Goal: Information Seeking & Learning: Find specific fact

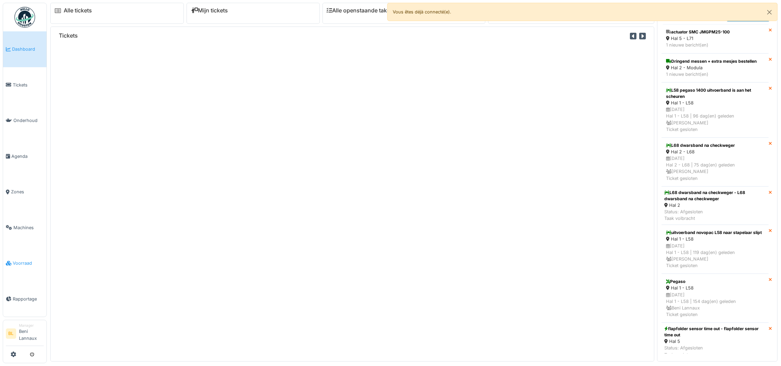
click at [23, 262] on span "Voorraad" at bounding box center [28, 263] width 31 height 7
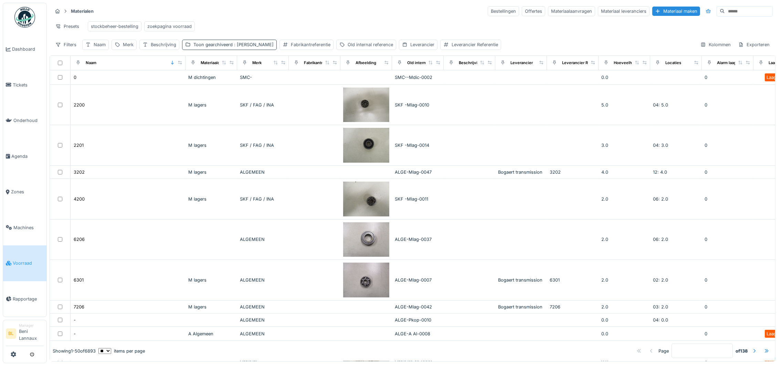
click at [237, 47] on span ": Ja" at bounding box center [253, 44] width 41 height 5
click at [135, 50] on div "Merk" at bounding box center [124, 45] width 25 height 10
click at [148, 87] on input "Merk" at bounding box center [149, 86] width 69 height 14
type input "***"
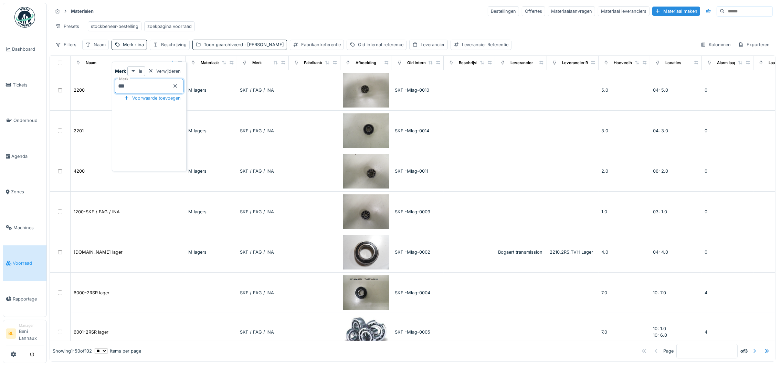
click at [283, 18] on hr at bounding box center [412, 18] width 721 height 0
click at [301, 47] on div "Fabrikantreferentie" at bounding box center [321, 44] width 40 height 7
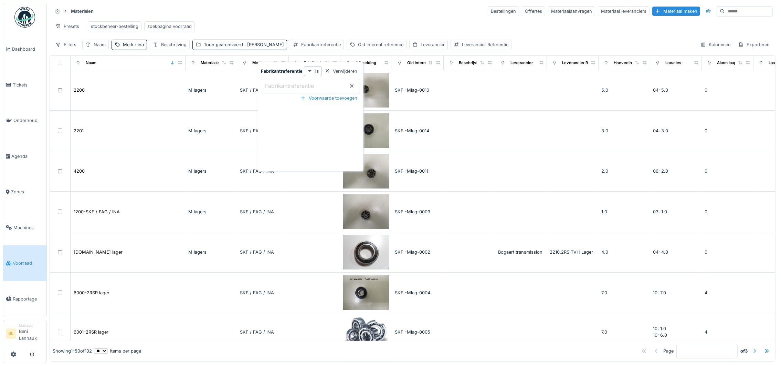
click at [274, 84] on label "Fabrikantreferentie" at bounding box center [290, 86] width 52 height 8
click at [274, 84] on input "Fabrikantreferentie" at bounding box center [310, 86] width 99 height 14
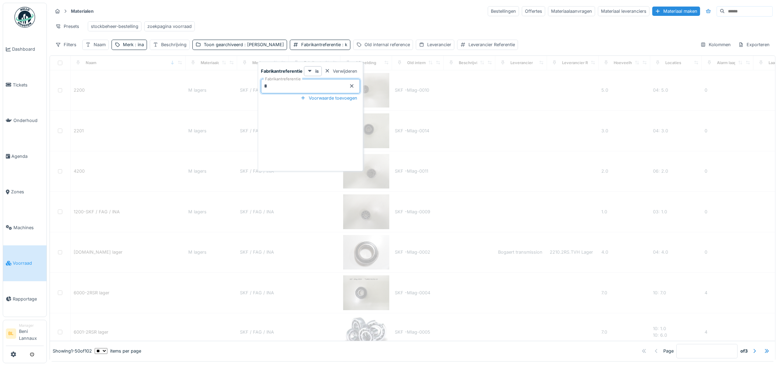
type input "**"
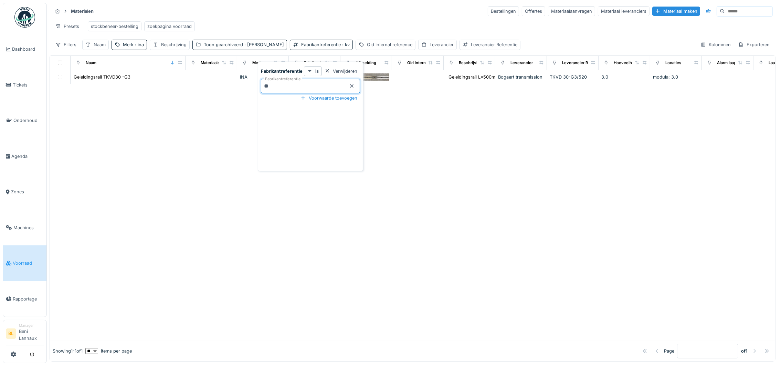
click at [171, 144] on div at bounding box center [412, 212] width 725 height 256
click at [341, 47] on span ": kv" at bounding box center [345, 44] width 9 height 5
click at [278, 79] on input "**" at bounding box center [310, 86] width 99 height 14
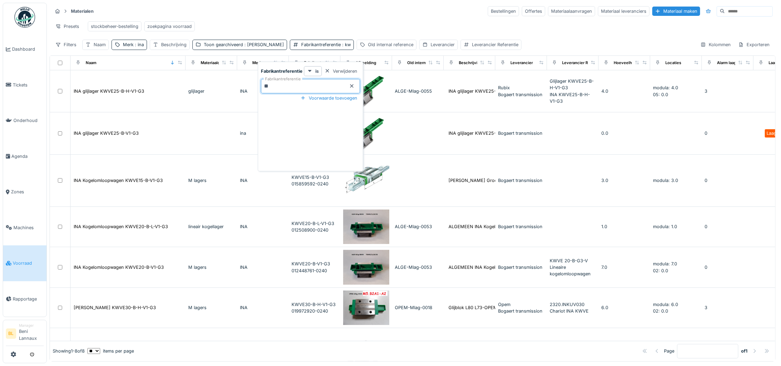
type input "**"
click at [350, 84] on icon at bounding box center [352, 86] width 6 height 4
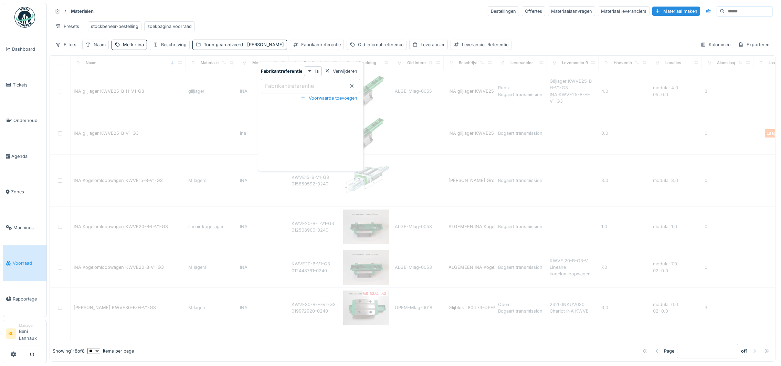
click at [298, 82] on label "Fabrikantreferentie" at bounding box center [290, 86] width 52 height 8
click at [298, 82] on input "Fabrikantreferentie" at bounding box center [310, 86] width 99 height 14
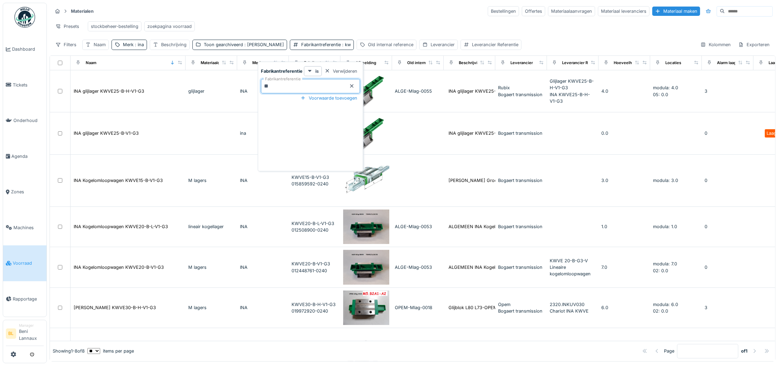
type input "**"
click at [312, 133] on div "Fabrikantreferentie is Verwijderen Fabrikantreferentie ** Voorwaarde toevoegen" at bounding box center [311, 117] width 102 height 103
click at [308, 136] on div "Fabrikantreferentie is Verwijderen Fabrikantreferentie ** Voorwaarde toevoegen" at bounding box center [311, 117] width 102 height 103
click at [280, 19] on div "Presets stockbeheer-bestelling zoekpagina voorraad" at bounding box center [412, 26] width 721 height 15
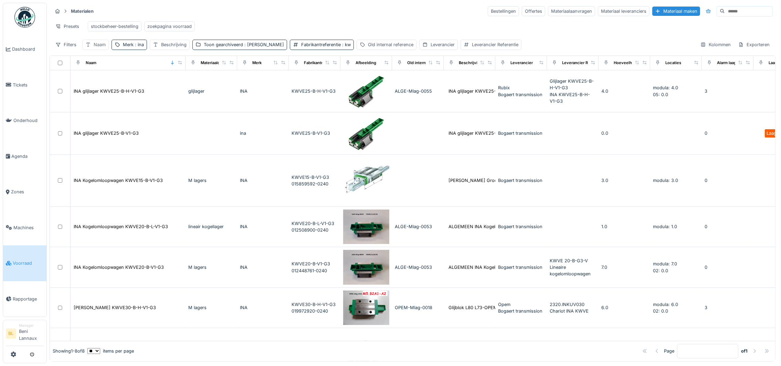
click at [95, 48] on div "Naam" at bounding box center [100, 44] width 12 height 7
click at [102, 81] on input "Naam" at bounding box center [120, 86] width 70 height 14
type input "****"
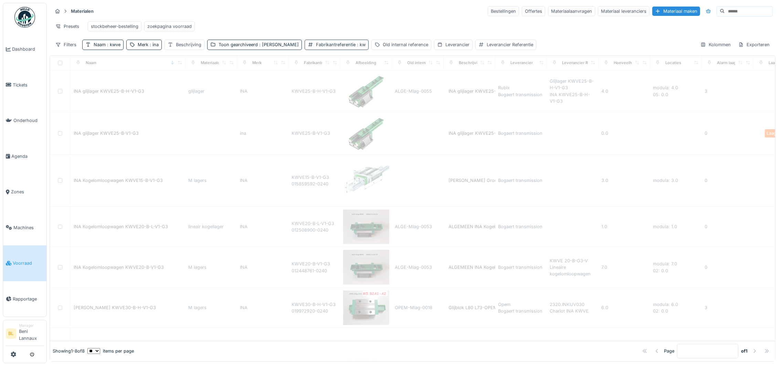
click at [356, 47] on span ": kw" at bounding box center [361, 44] width 10 height 5
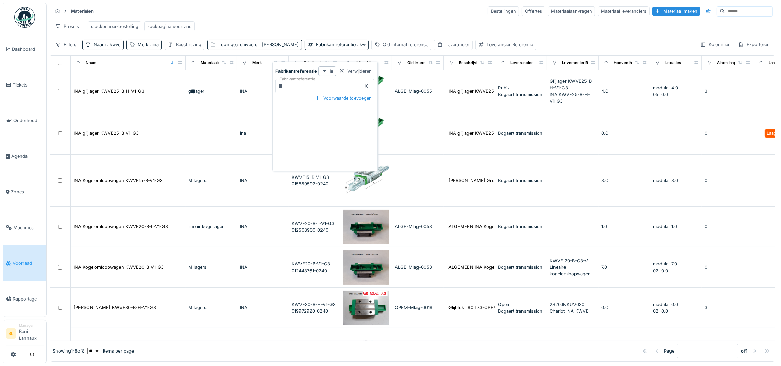
click at [367, 86] on icon at bounding box center [366, 85] width 3 height 3
click at [151, 48] on div "Merk : ina" at bounding box center [148, 44] width 21 height 7
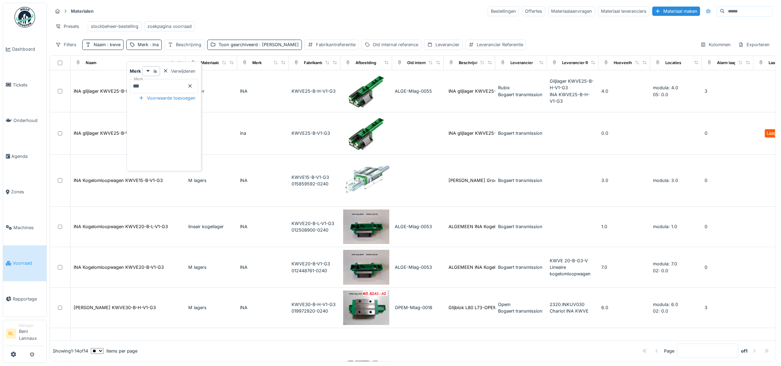
click at [193, 86] on icon at bounding box center [190, 86] width 6 height 4
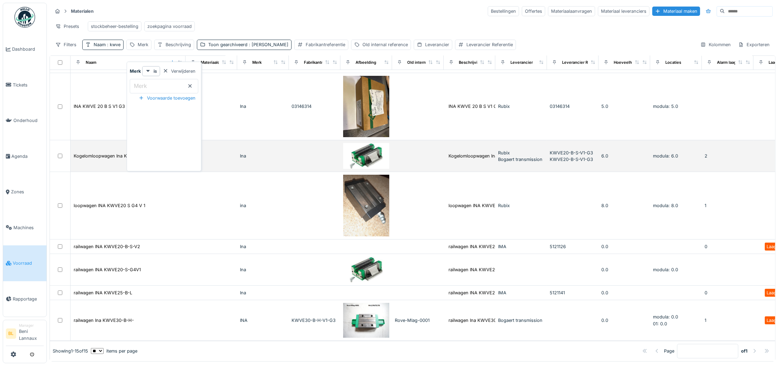
scroll to position [6, 0]
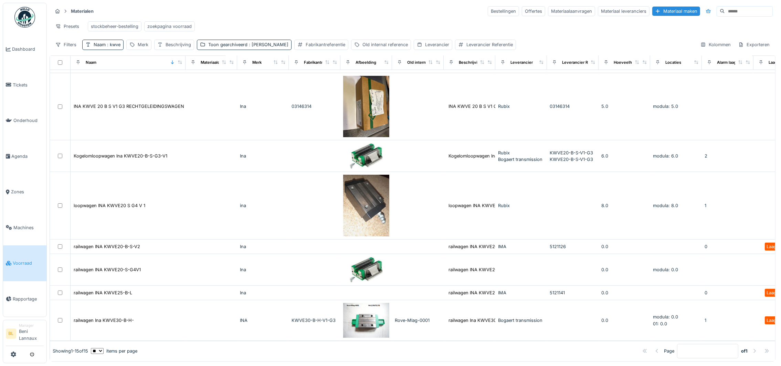
click at [253, 22] on div "Presets stockbeheer-bestelling zoekpagina voorraad" at bounding box center [412, 26] width 721 height 15
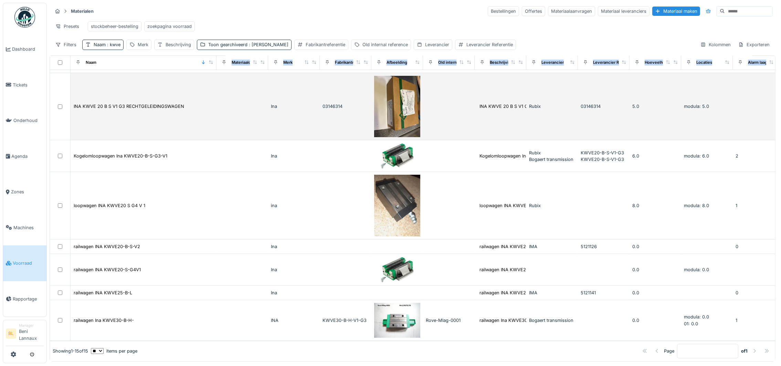
drag, startPoint x: 181, startPoint y: 64, endPoint x: 212, endPoint y: 77, distance: 33.4
click at [212, 77] on table "Naam Materiaalcategorie Merk Fabrikantreferentie Afbeelding Old internal refere…" at bounding box center [520, 24] width 941 height 632
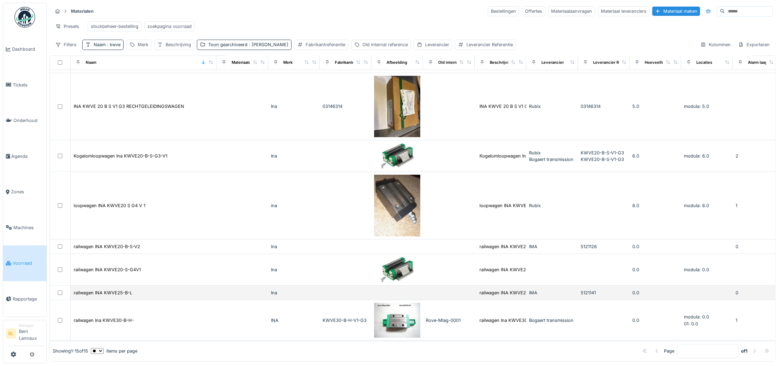
click at [151, 289] on div "railwagen INA KWVE25-B-L" at bounding box center [143, 292] width 140 height 7
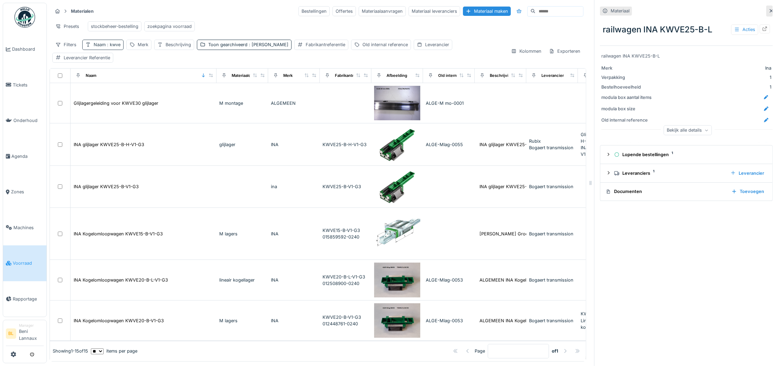
click at [120, 44] on span ": kwve" at bounding box center [113, 44] width 15 height 5
click at [115, 79] on input "****" at bounding box center [120, 86] width 70 height 14
type input "******"
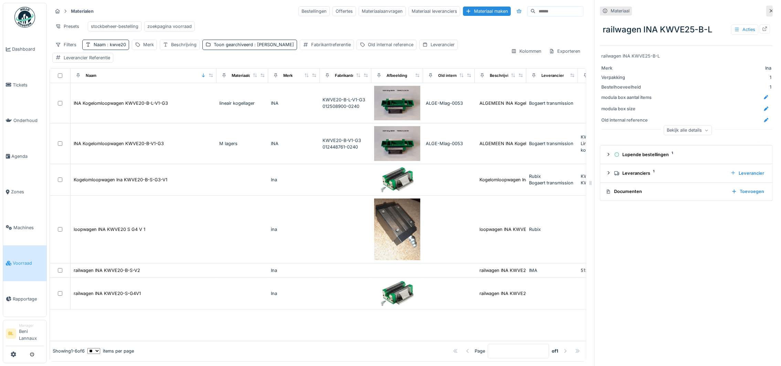
click at [242, 19] on div "Presets stockbeheer-bestelling zoekpagina voorraad" at bounding box center [317, 26] width 531 height 15
click at [121, 47] on span ": kwve20" at bounding box center [116, 44] width 20 height 5
click at [118, 85] on input "******" at bounding box center [120, 86] width 70 height 14
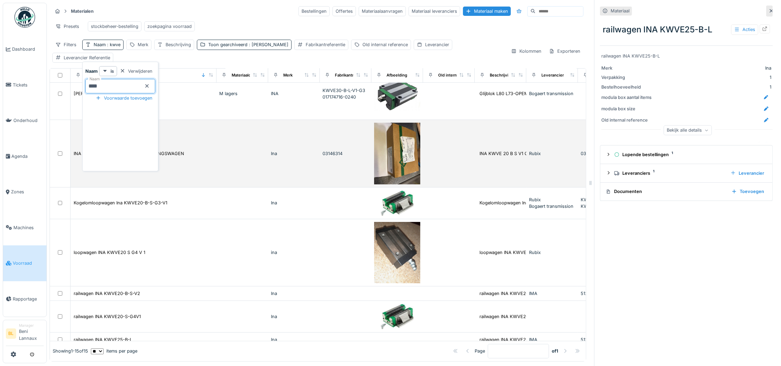
scroll to position [373, 0]
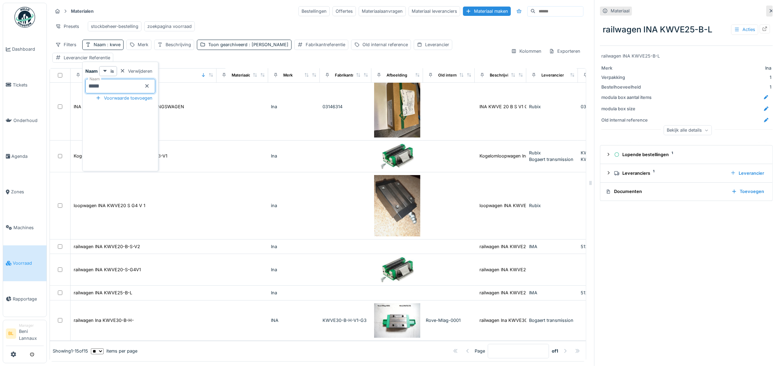
type input "******"
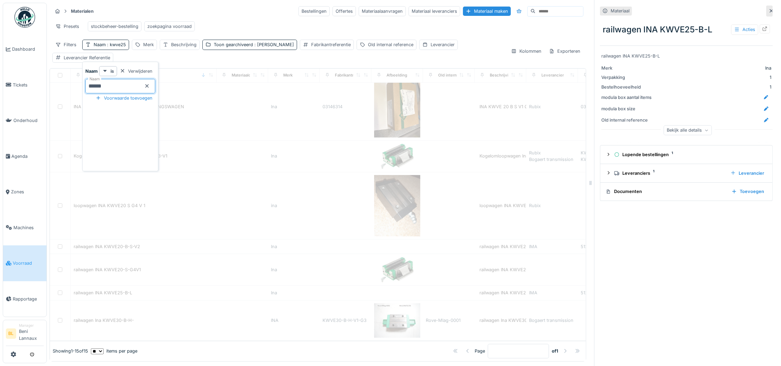
click at [231, 26] on div "Presets stockbeheer-bestelling zoekpagina voorraad" at bounding box center [317, 26] width 531 height 15
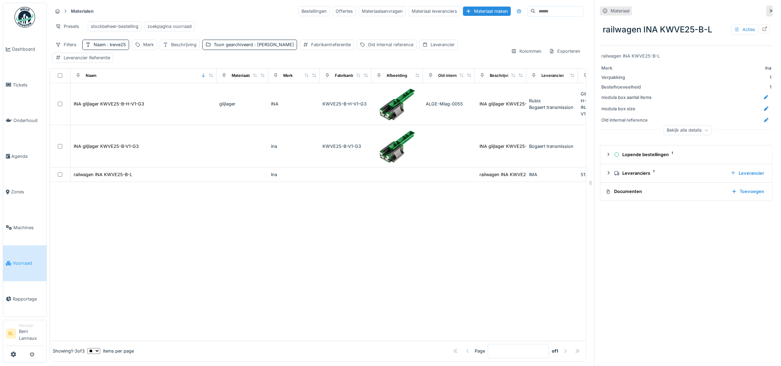
scroll to position [0, 0]
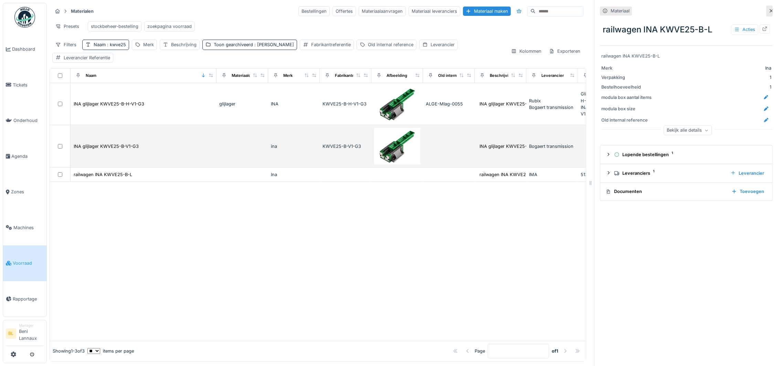
click at [212, 150] on div "INA glijlager KWVE25-B-V1-G3" at bounding box center [143, 146] width 140 height 7
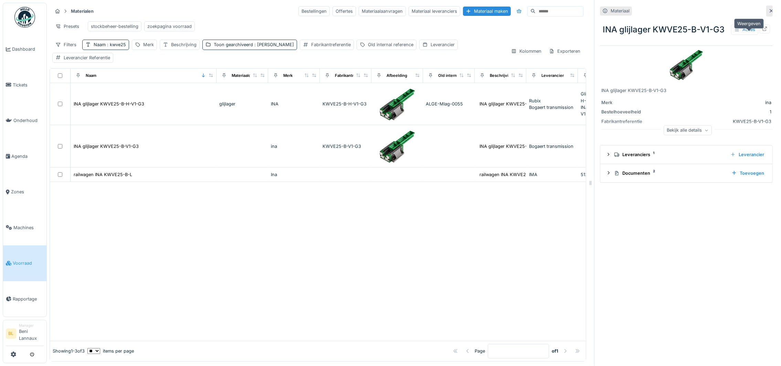
click at [762, 31] on icon at bounding box center [765, 29] width 6 height 4
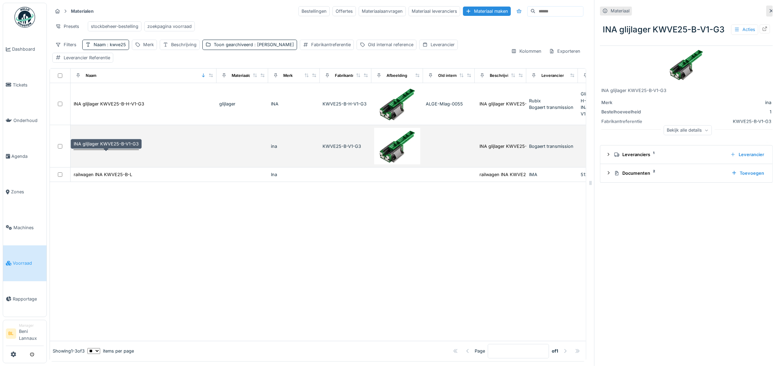
click at [124, 149] on div "INA glijlager KWVE25-B-V1-G3" at bounding box center [106, 146] width 65 height 7
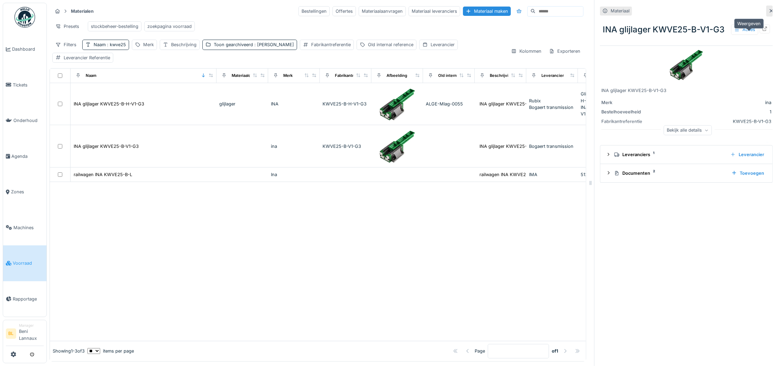
click at [762, 31] on icon at bounding box center [765, 29] width 6 height 4
click at [241, 48] on div "Toon gearchiveerd : Ja" at bounding box center [254, 44] width 80 height 7
click at [211, 85] on div "Toon gearchiveerd" at bounding box center [255, 84] width 98 height 8
click at [211, 84] on div "Toon gearchiveerd" at bounding box center [255, 84] width 98 height 8
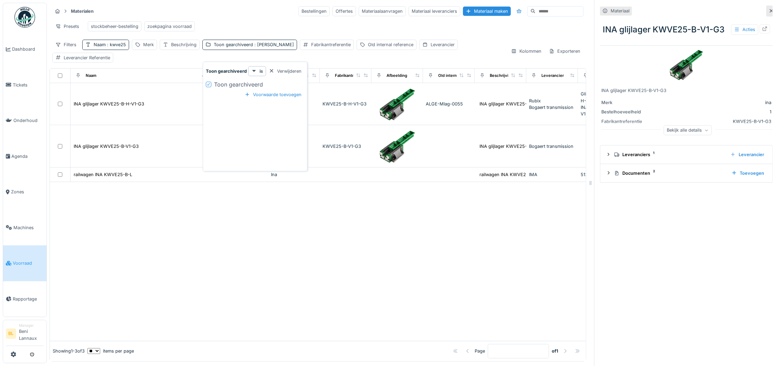
click at [209, 84] on icon at bounding box center [209, 84] width 4 height 3
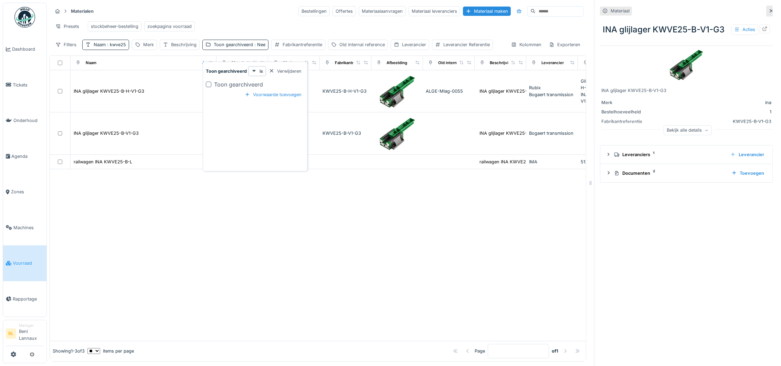
click at [209, 84] on div at bounding box center [209, 85] width 6 height 6
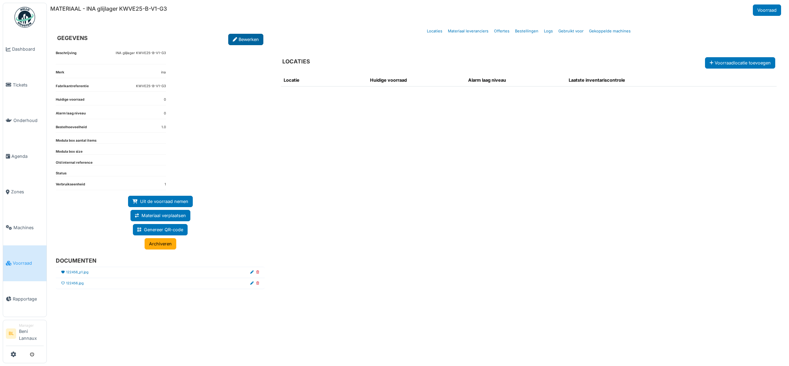
click at [246, 39] on link "Bewerken" at bounding box center [245, 39] width 35 height 11
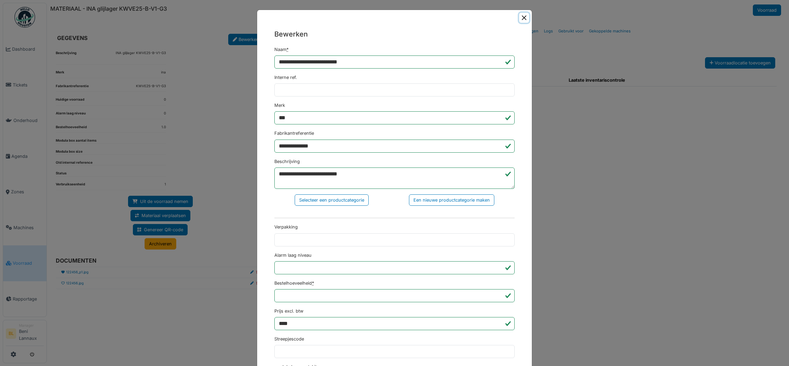
click at [520, 18] on button "Close" at bounding box center [524, 18] width 10 height 10
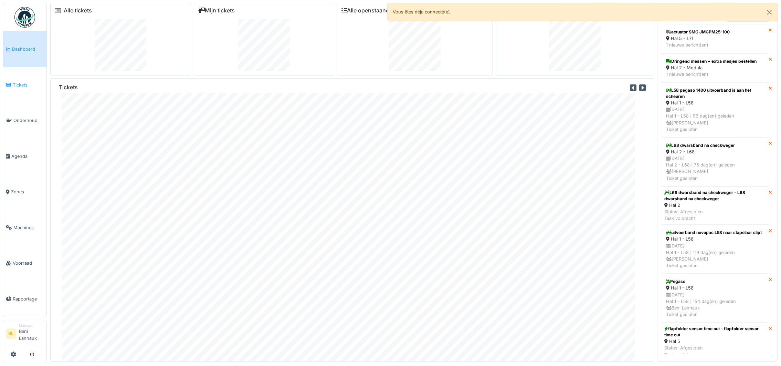
click at [14, 83] on span "Tickets" at bounding box center [28, 85] width 31 height 7
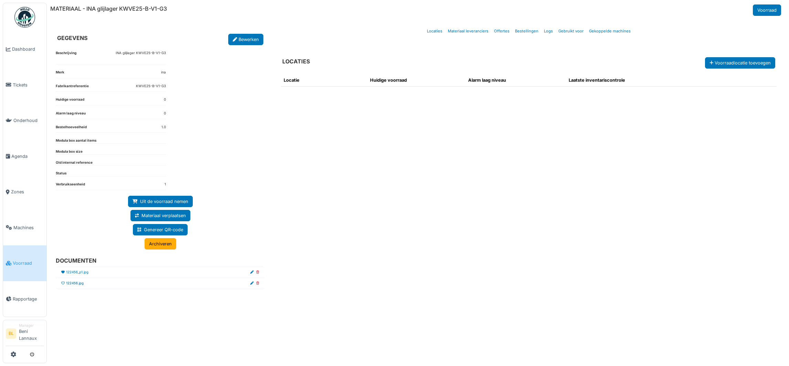
click at [77, 285] on link "122456.jpg" at bounding box center [75, 283] width 18 height 5
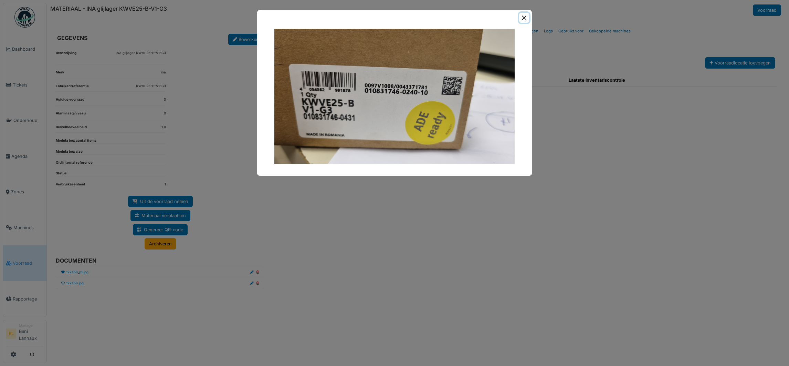
click at [526, 17] on button "Close" at bounding box center [524, 18] width 10 height 10
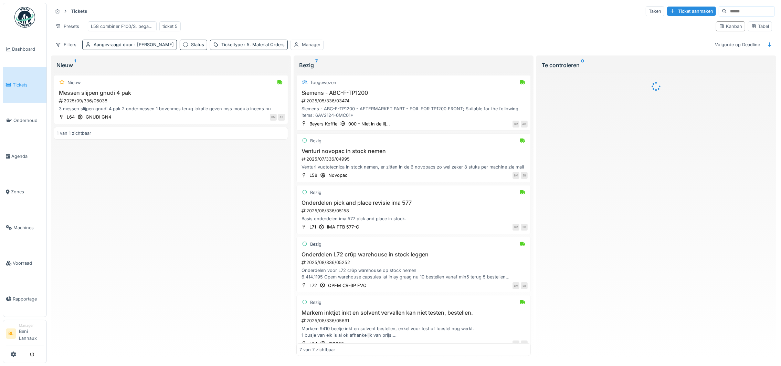
click at [117, 53] on div "Tickets Taken Ticket aanmaken Presets L58 combiner F100/S, pegaso 1400, novopac…" at bounding box center [414, 28] width 728 height 50
click at [117, 48] on div "Aangevraagd door : Bart Moens" at bounding box center [134, 44] width 80 height 7
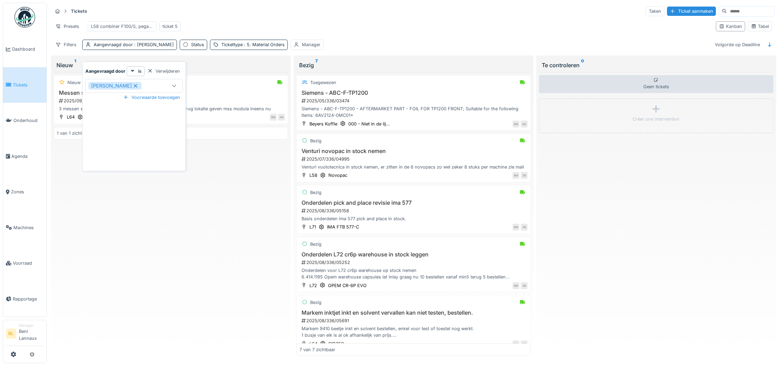
click at [133, 86] on icon at bounding box center [136, 85] width 6 height 5
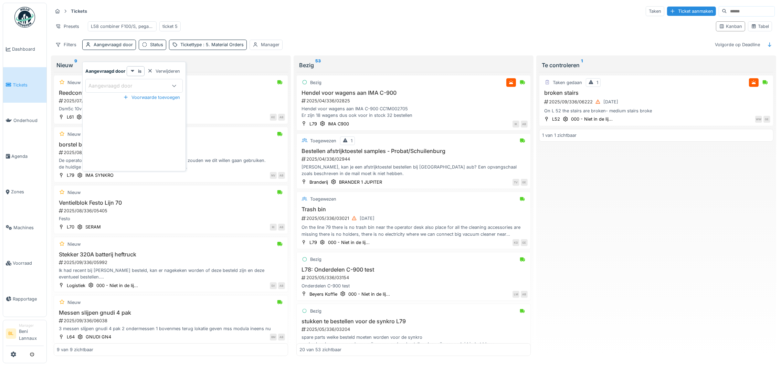
click at [374, 14] on div "Tickets Taken Ticket aanmaken" at bounding box center [413, 11] width 723 height 11
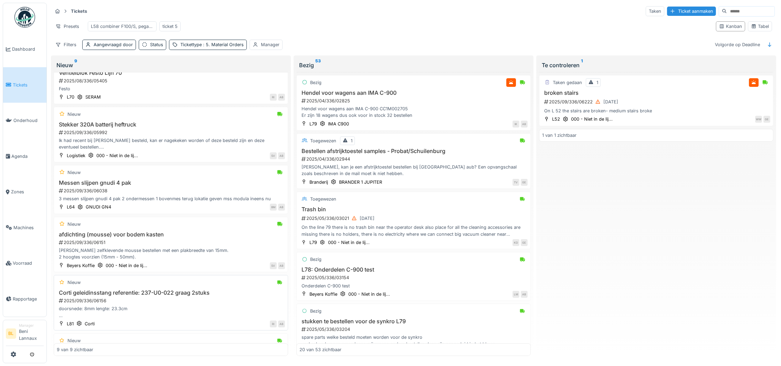
scroll to position [241, 0]
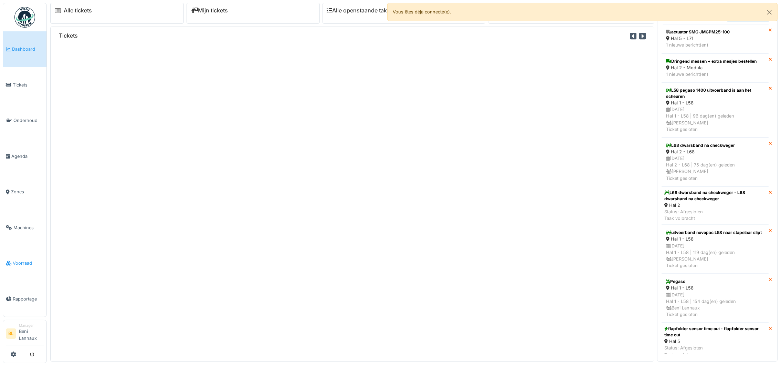
click at [5, 278] on link "Voorraad" at bounding box center [24, 263] width 43 height 36
click at [26, 264] on span "Voorraad" at bounding box center [28, 263] width 31 height 7
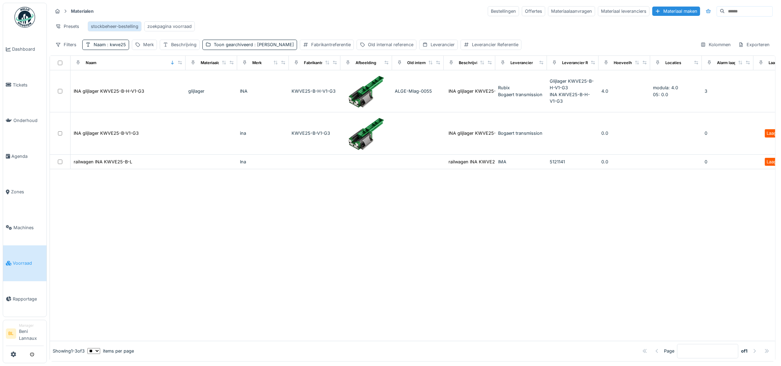
click at [109, 26] on div "stockbeheer-bestelling" at bounding box center [115, 26] width 48 height 7
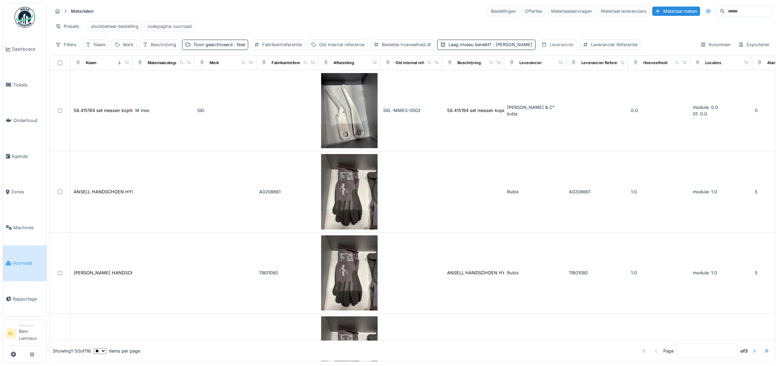
click at [550, 48] on div "Leverancier" at bounding box center [562, 44] width 24 height 7
click at [527, 85] on div "Leverancier" at bounding box center [531, 86] width 36 height 8
type input "***"
click at [521, 139] on span "IMA" at bounding box center [519, 139] width 9 height 8
type input "****"
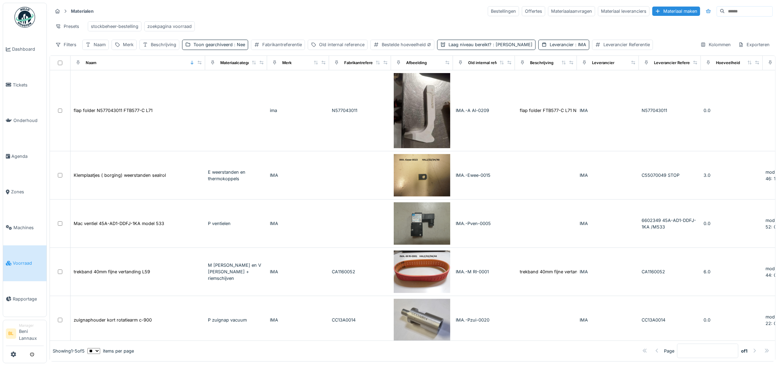
drag, startPoint x: 127, startPoint y: 72, endPoint x: 199, endPoint y: 75, distance: 72.4
click at [199, 67] on div "Naam" at bounding box center [137, 63] width 129 height 9
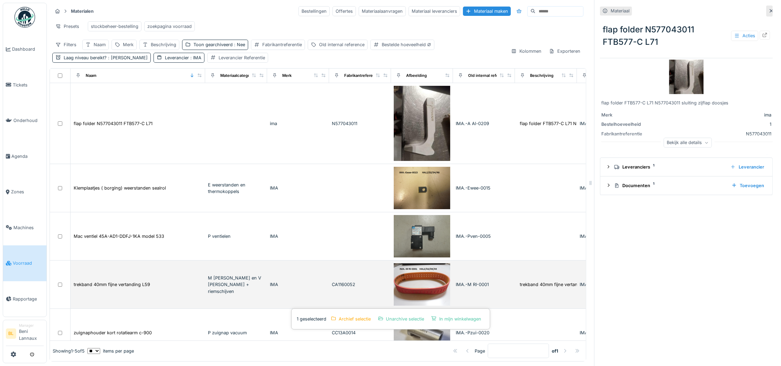
scroll to position [41, 0]
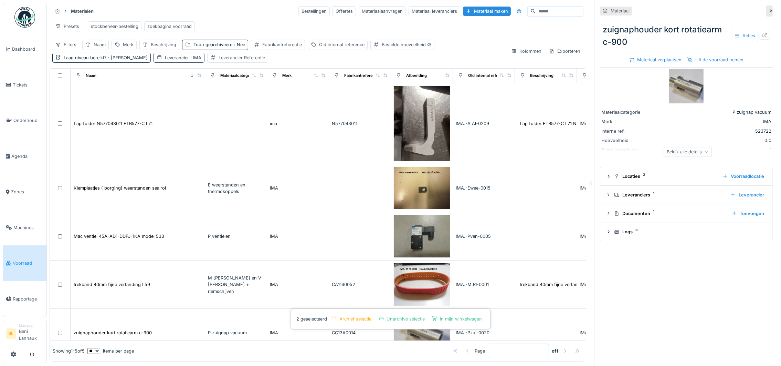
click at [165, 61] on div "Leverancier : IMA" at bounding box center [183, 57] width 36 height 7
click at [144, 98] on icon at bounding box center [143, 98] width 6 height 5
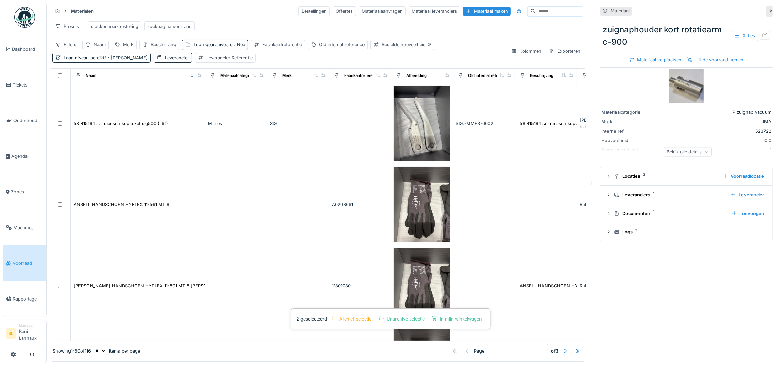
click at [769, 11] on icon at bounding box center [772, 11] width 6 height 4
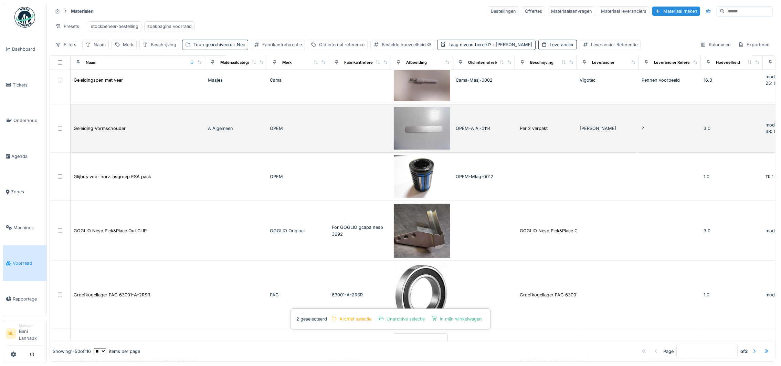
scroll to position [981, 0]
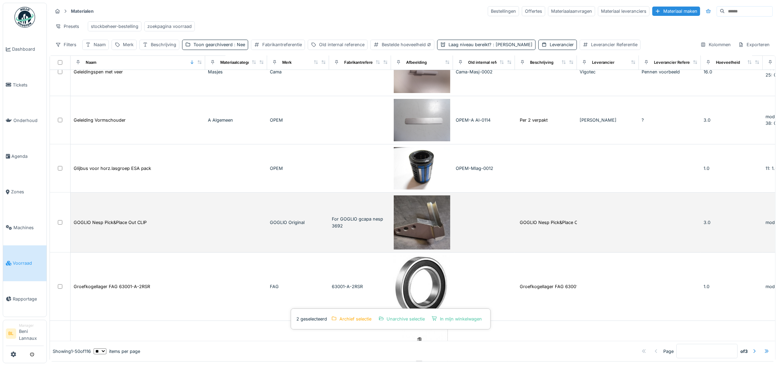
click at [412, 235] on img at bounding box center [422, 222] width 56 height 54
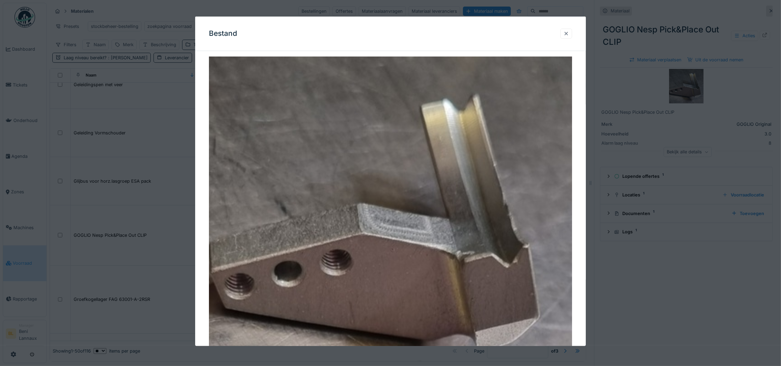
click at [569, 32] on div at bounding box center [567, 33] width 6 height 7
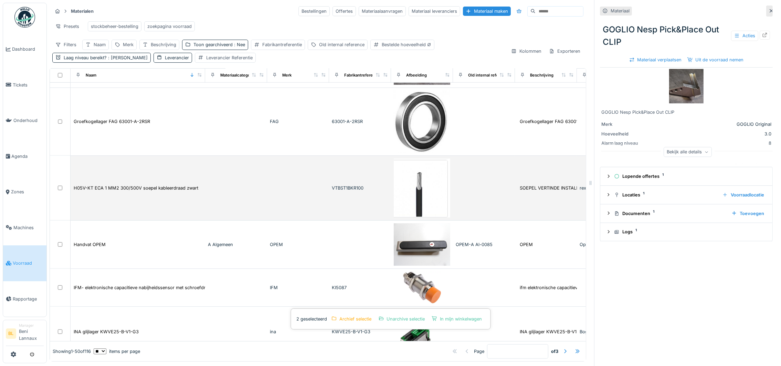
scroll to position [1136, 0]
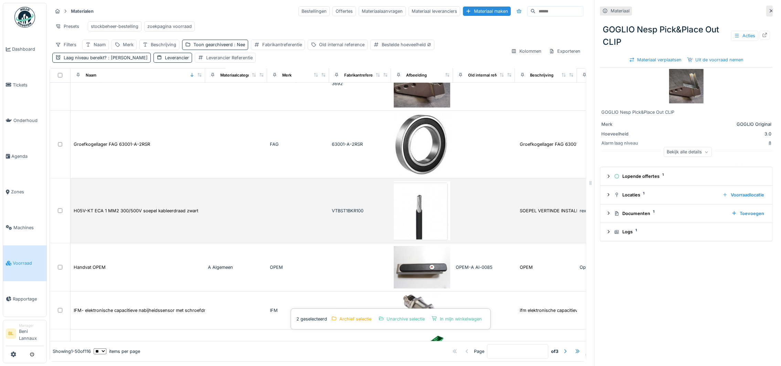
click at [232, 222] on td at bounding box center [236, 210] width 62 height 65
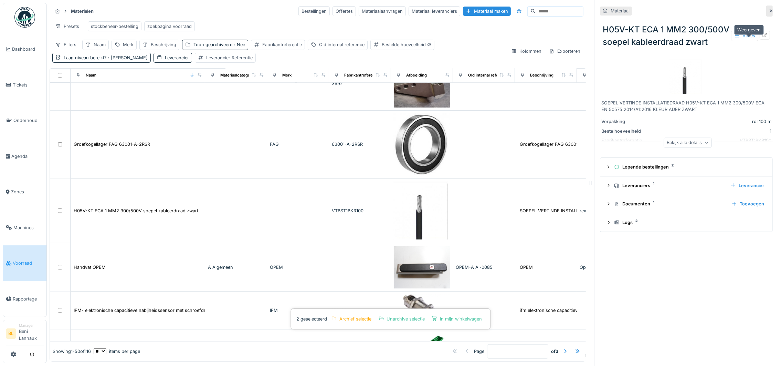
click at [762, 37] on icon at bounding box center [765, 35] width 6 height 4
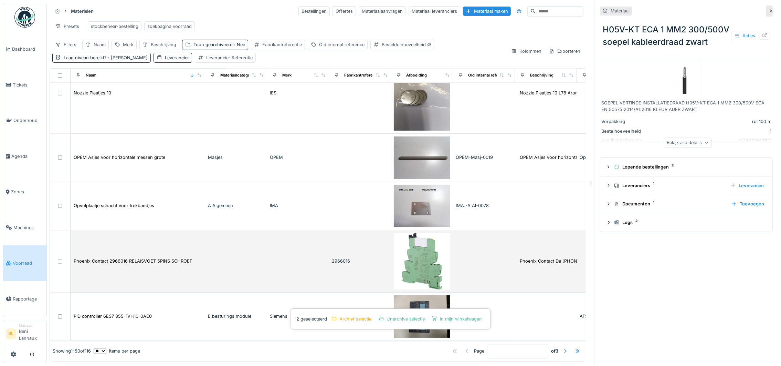
scroll to position [2302, 0]
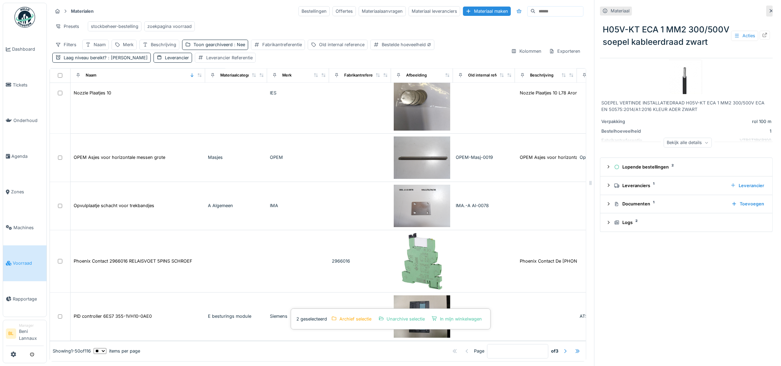
click at [563, 347] on div at bounding box center [566, 350] width 6 height 7
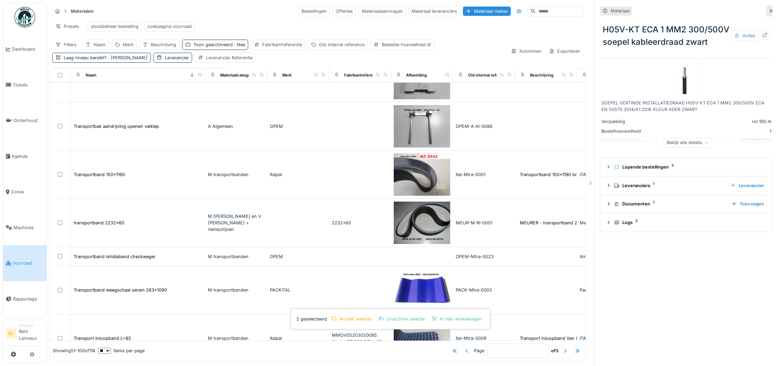
scroll to position [2200, 0]
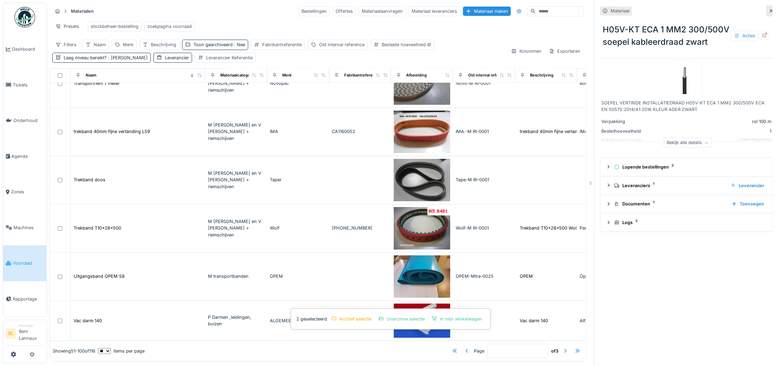
click at [563, 347] on div at bounding box center [566, 350] width 6 height 7
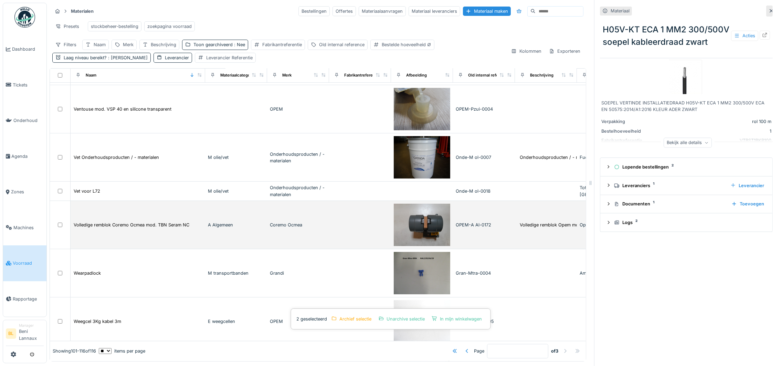
scroll to position [258, 0]
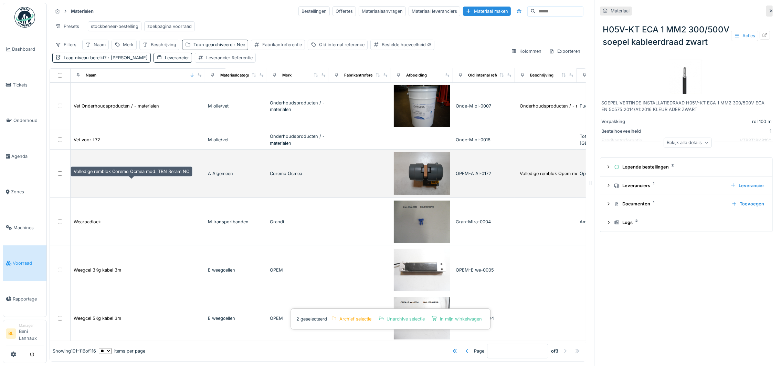
click at [143, 176] on div "Volledige remblok Coremo Ocmea mod. TBN Seram NC" at bounding box center [132, 173] width 116 height 7
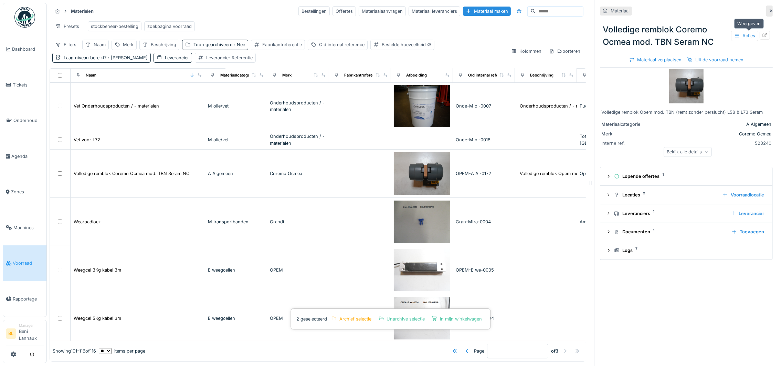
click at [763, 33] on icon at bounding box center [765, 35] width 4 height 4
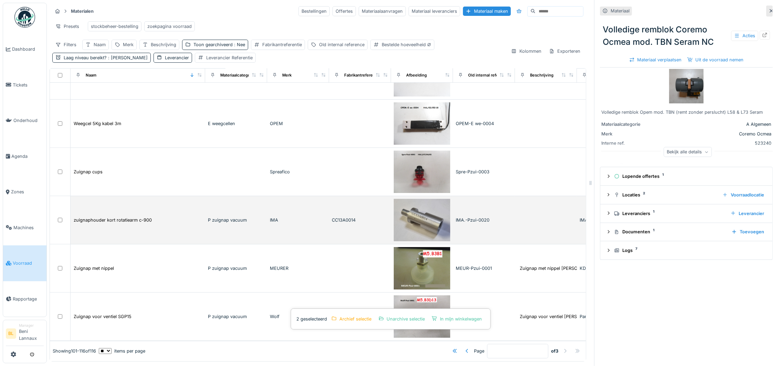
scroll to position [478, 0]
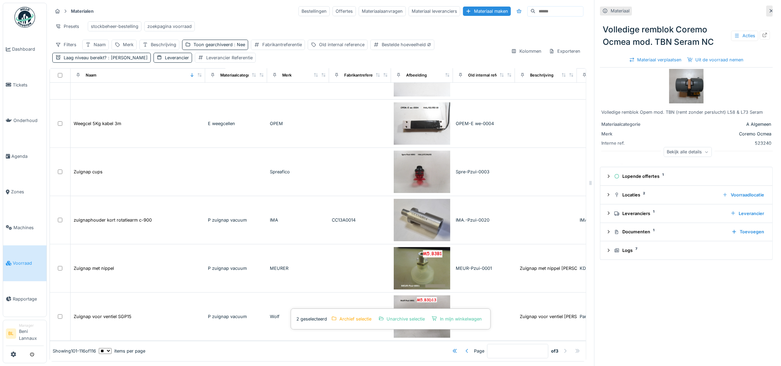
click at [464, 347] on div at bounding box center [467, 350] width 6 height 7
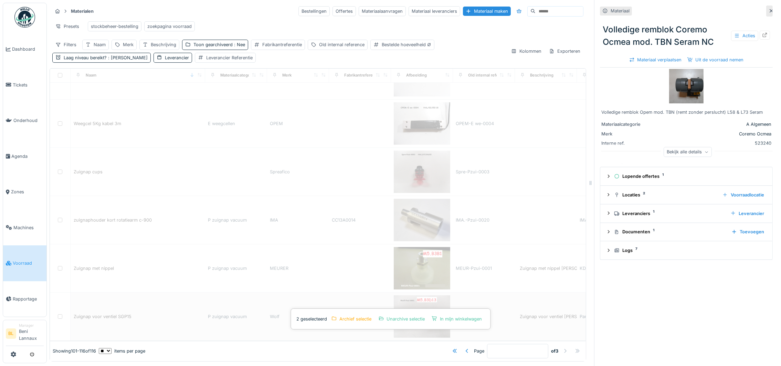
type input "*"
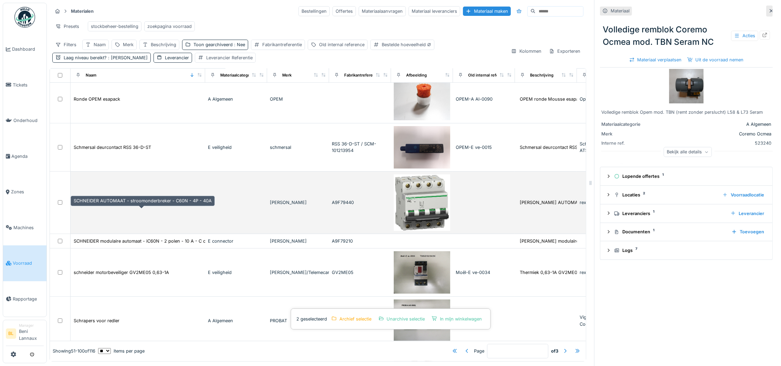
click at [179, 202] on div "SCHNEIDER AUTOMAAT - stroomonderbreker - C60N - 4P - 40A" at bounding box center [143, 202] width 138 height 7
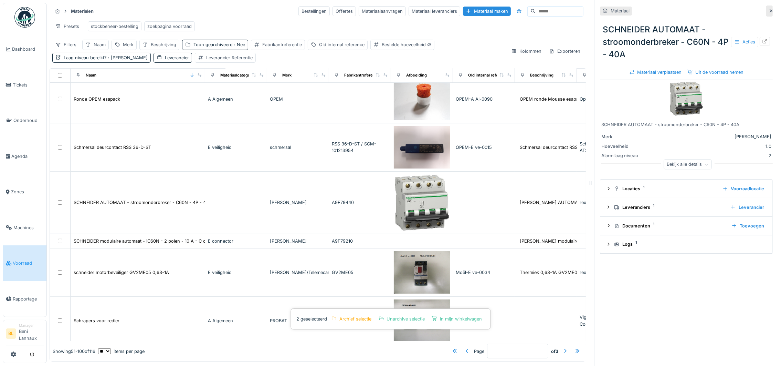
click at [682, 159] on div "Bekijk alle details" at bounding box center [688, 164] width 48 height 10
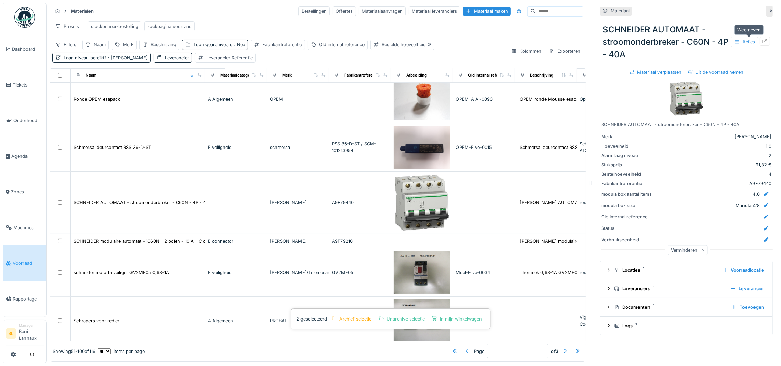
click at [762, 38] on div at bounding box center [765, 41] width 6 height 7
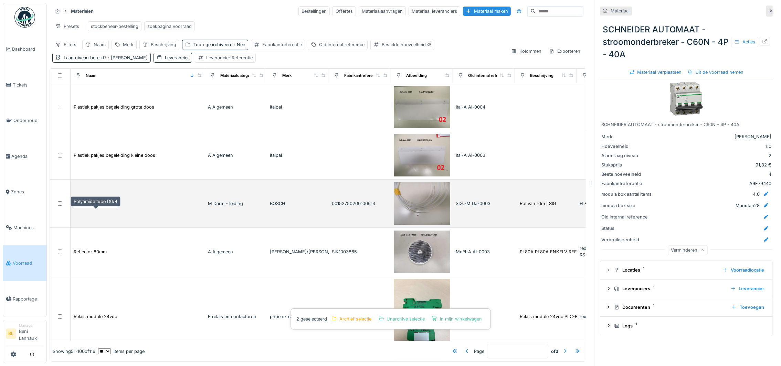
click at [95, 207] on div "Polyamide tube D6/4" at bounding box center [96, 203] width 44 height 7
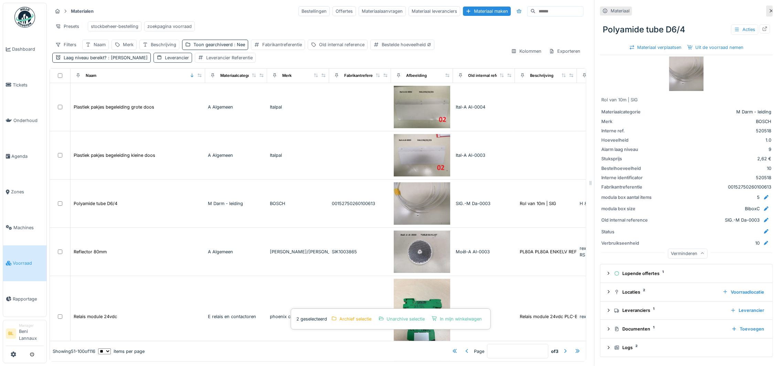
click at [165, 61] on div "Leverancier" at bounding box center [177, 57] width 24 height 7
click at [157, 97] on div "Leverancier" at bounding box center [145, 99] width 36 height 8
type input "*****"
click at [141, 152] on span "Rubix" at bounding box center [135, 152] width 13 height 8
type input "****"
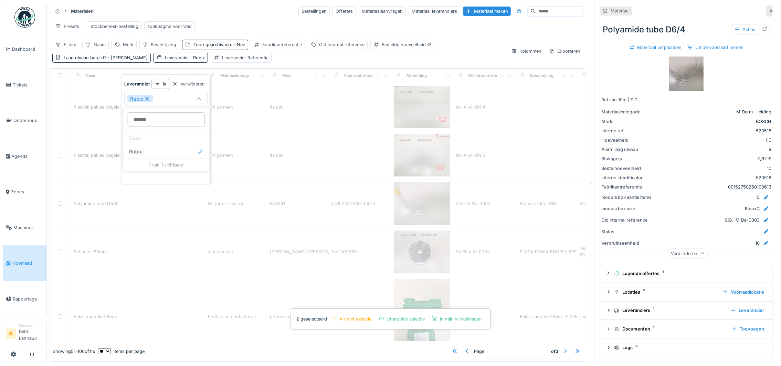
click at [237, 12] on div "Materialen Bestellingen Offertes Materiaalaanvragen Materiaal leveranciers Mate…" at bounding box center [317, 11] width 531 height 11
type input "*"
